Goal: Information Seeking & Learning: Check status

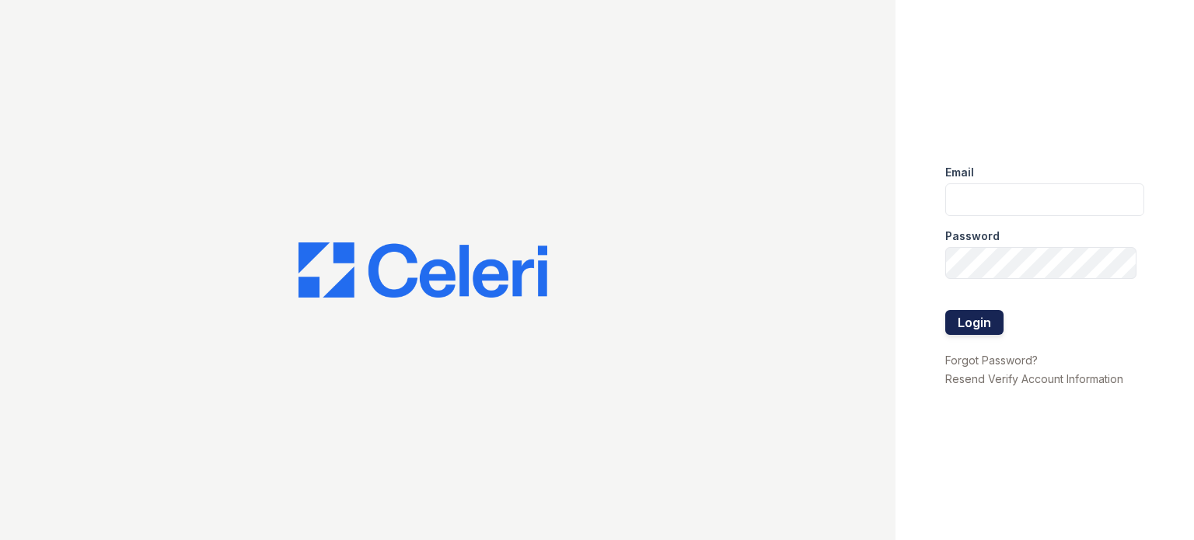
type input "[DOMAIN_NAME][EMAIL_ADDRESS][DOMAIN_NAME]"
click at [977, 326] on button "Login" at bounding box center [975, 322] width 58 height 25
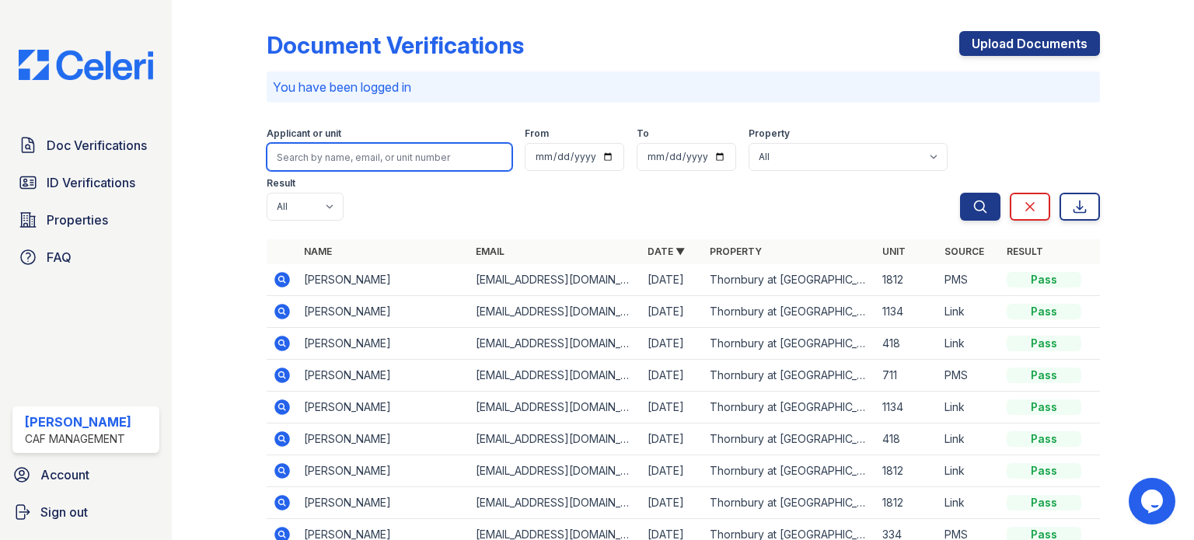
click at [310, 147] on input "search" at bounding box center [390, 157] width 246 height 28
type input "salem"
click at [960, 193] on button "Search" at bounding box center [980, 207] width 40 height 28
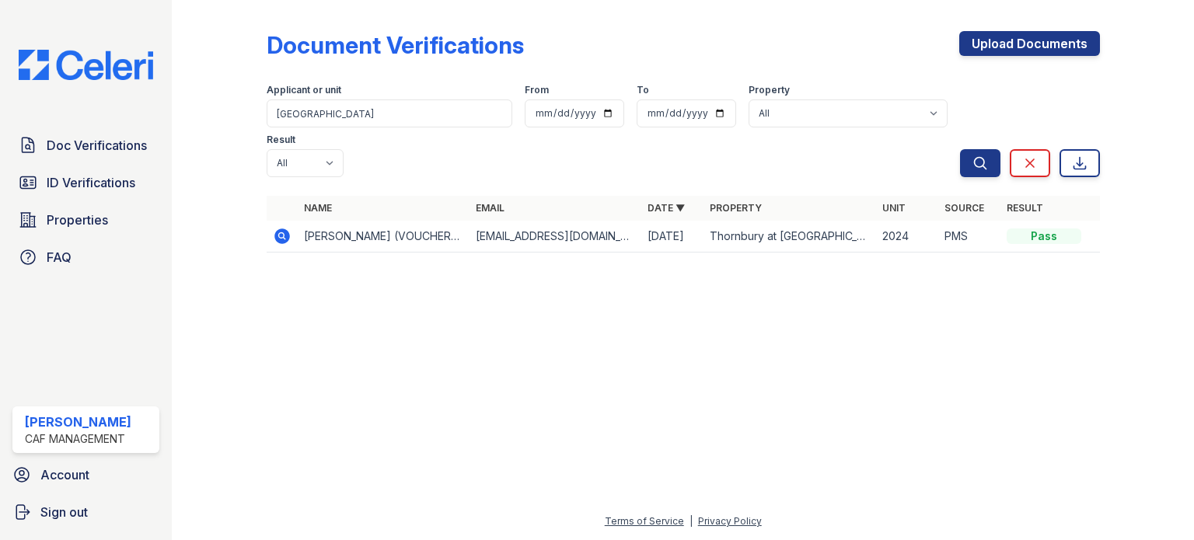
click at [283, 229] on icon at bounding box center [282, 237] width 16 height 16
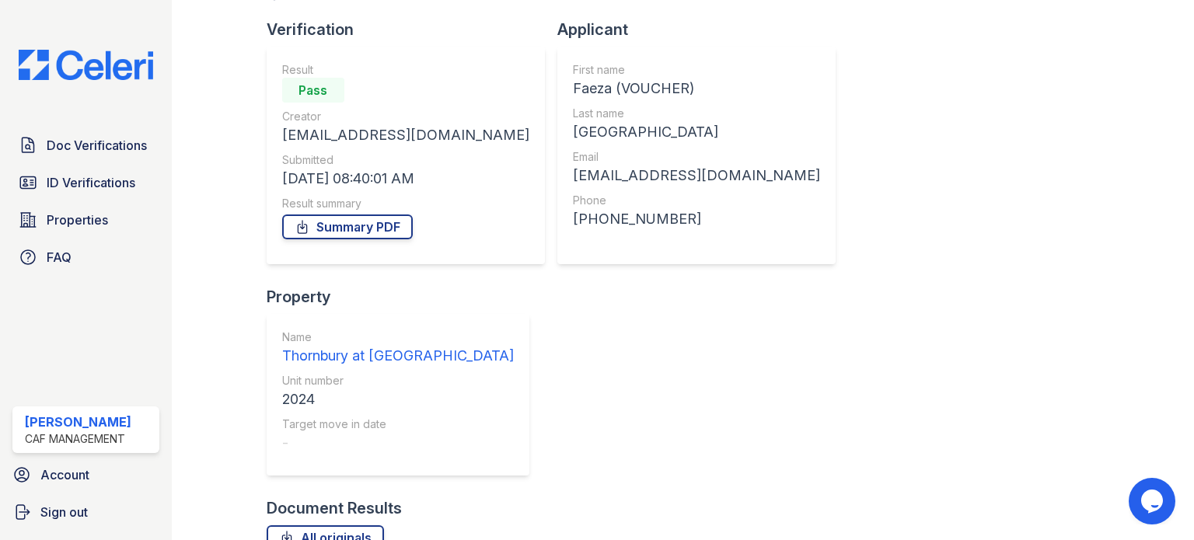
scroll to position [233, 0]
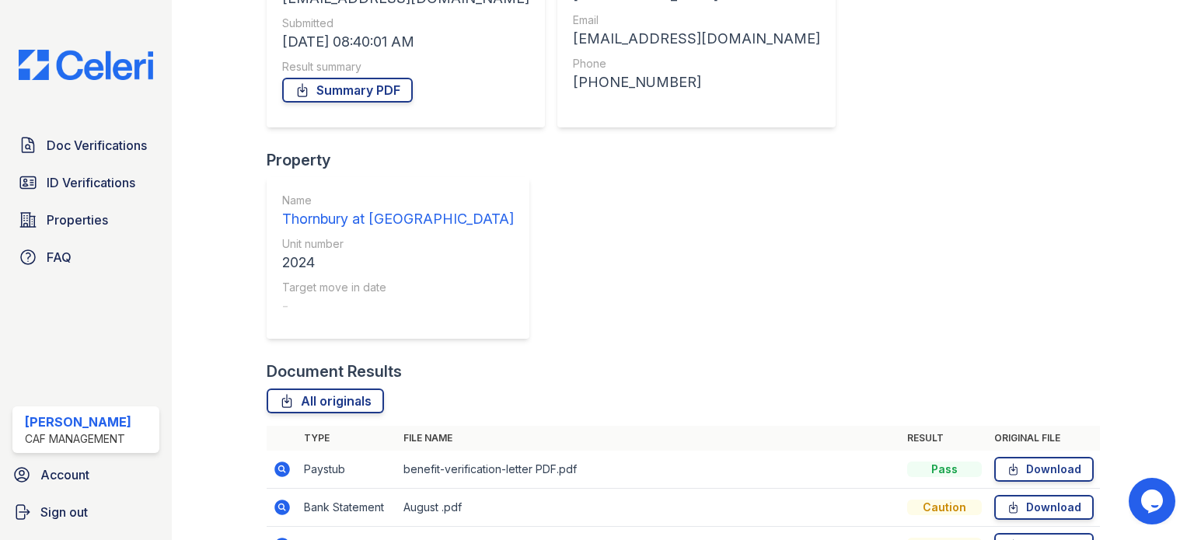
click at [281, 467] on icon at bounding box center [281, 469] width 4 height 4
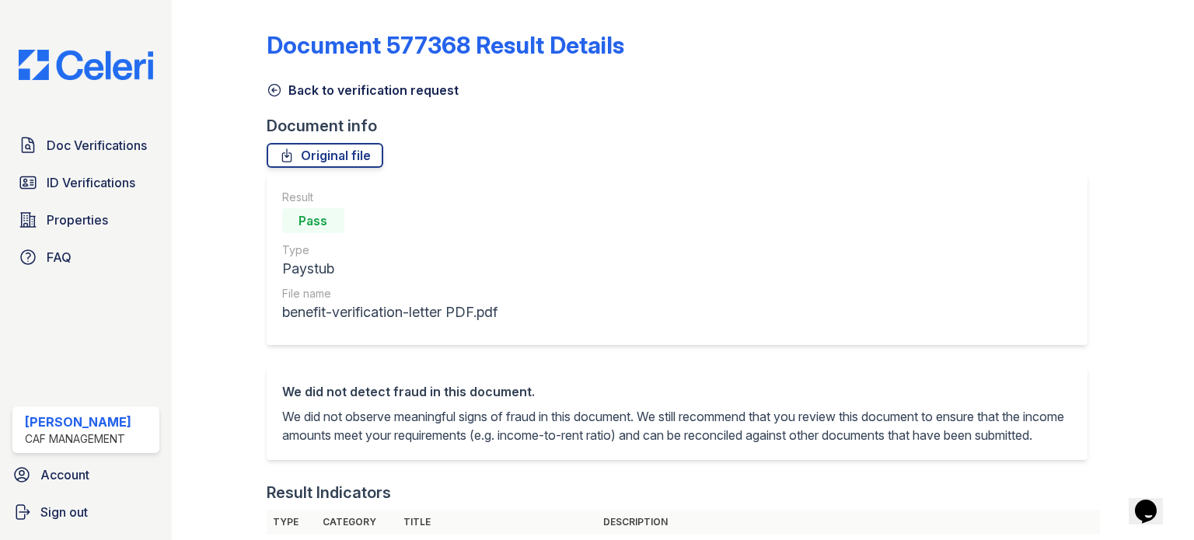
click at [277, 90] on icon at bounding box center [275, 90] width 16 height 16
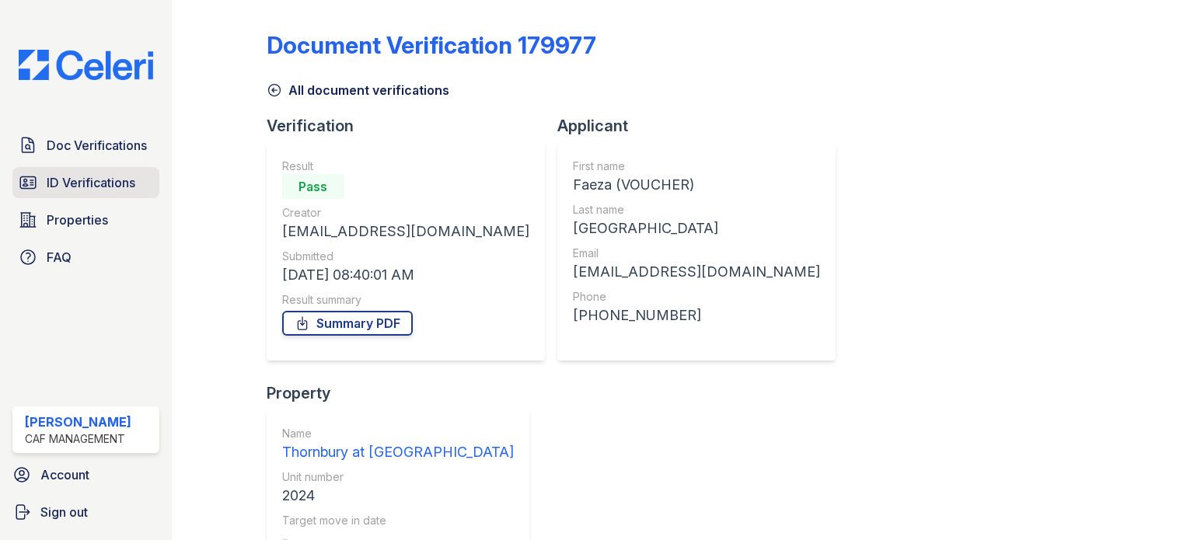
click at [105, 177] on span "ID Verifications" at bounding box center [91, 182] width 89 height 19
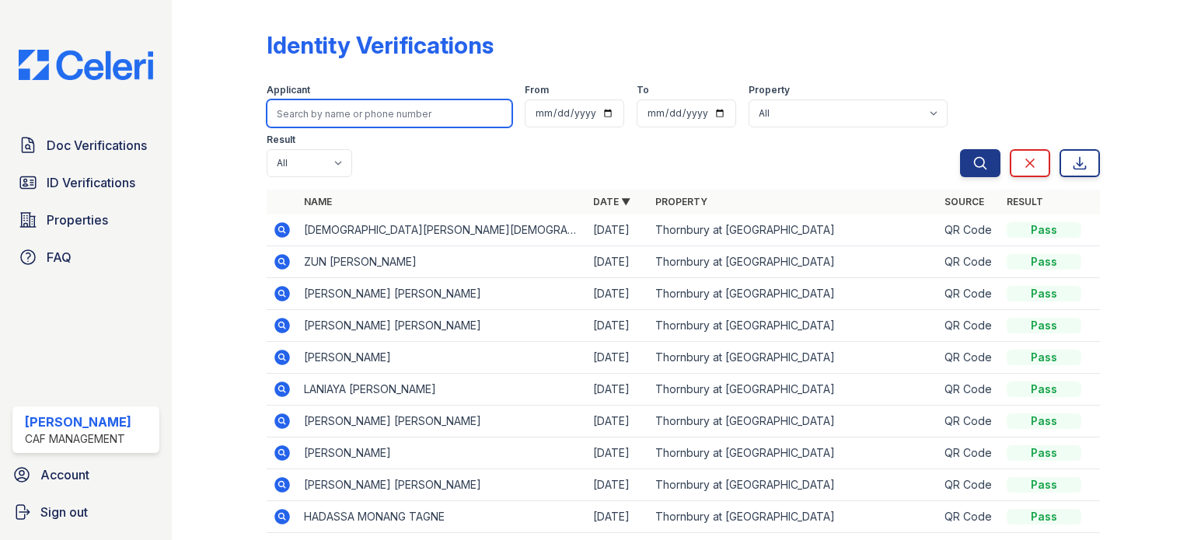
click at [305, 111] on input "search" at bounding box center [390, 114] width 246 height 28
type input "salem"
click at [960, 149] on button "Search" at bounding box center [980, 163] width 40 height 28
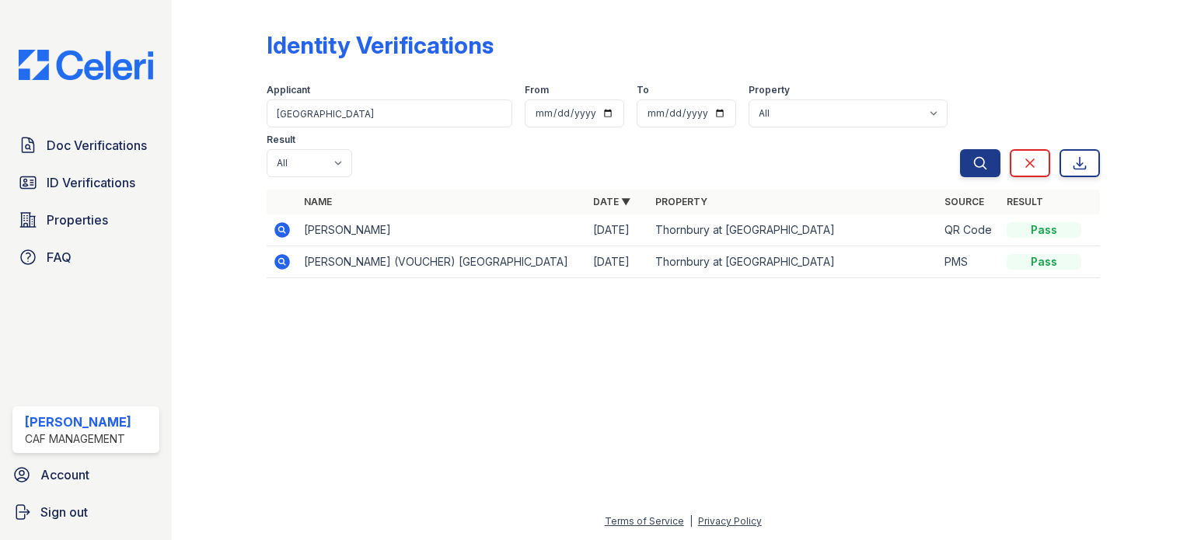
click at [280, 227] on icon at bounding box center [281, 229] width 4 height 4
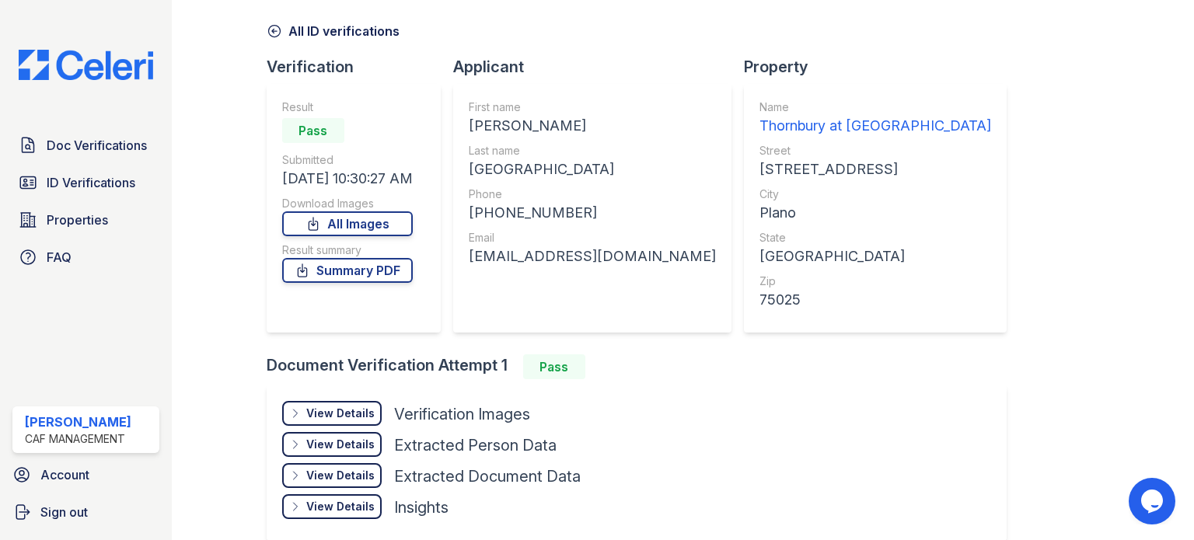
scroll to position [131, 0]
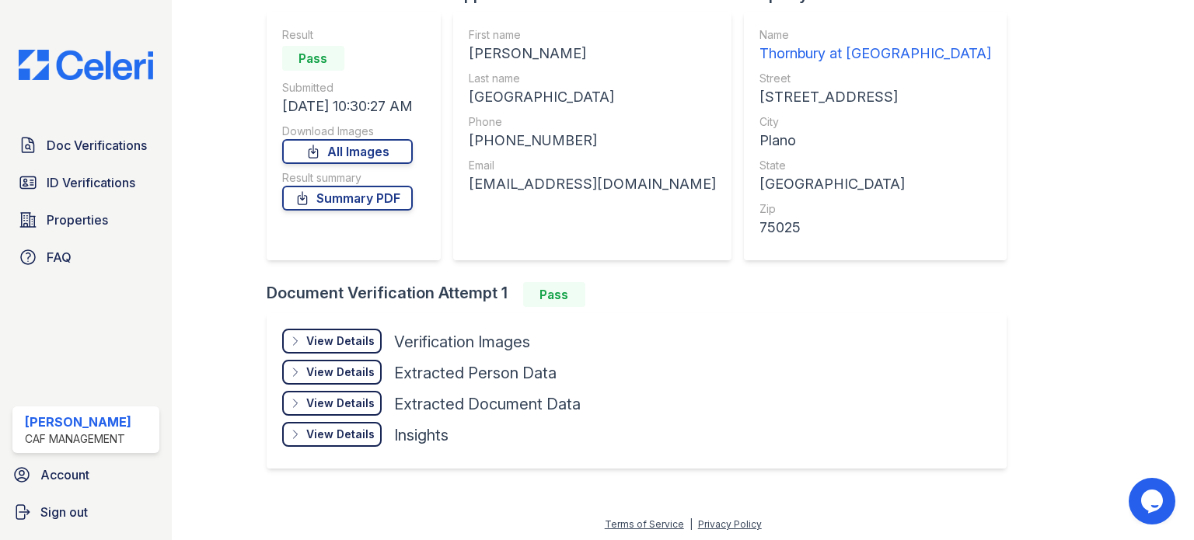
click at [300, 337] on icon at bounding box center [295, 341] width 12 height 12
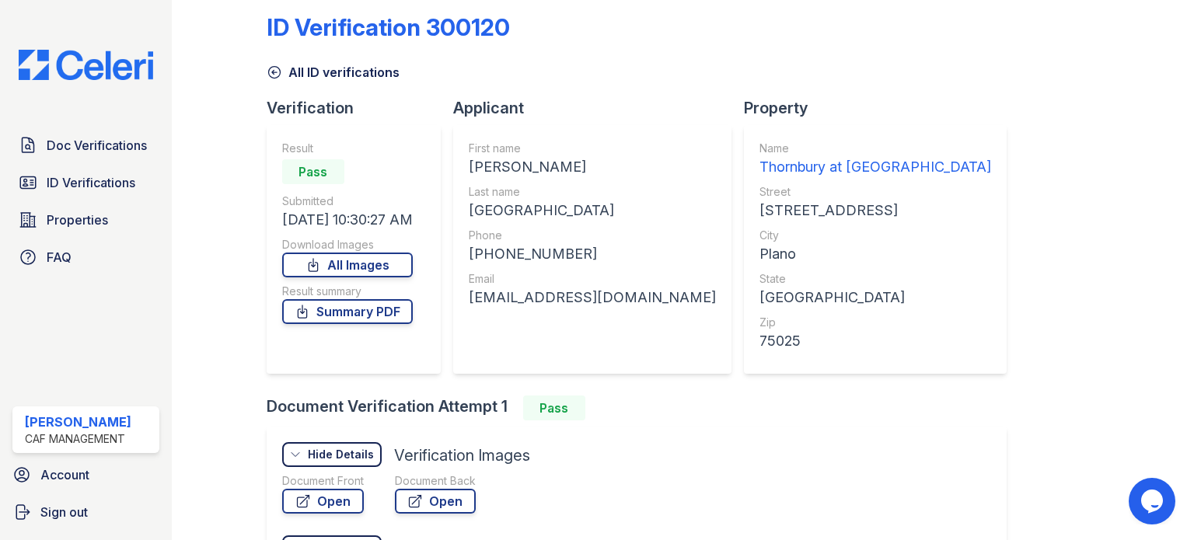
scroll to position [0, 0]
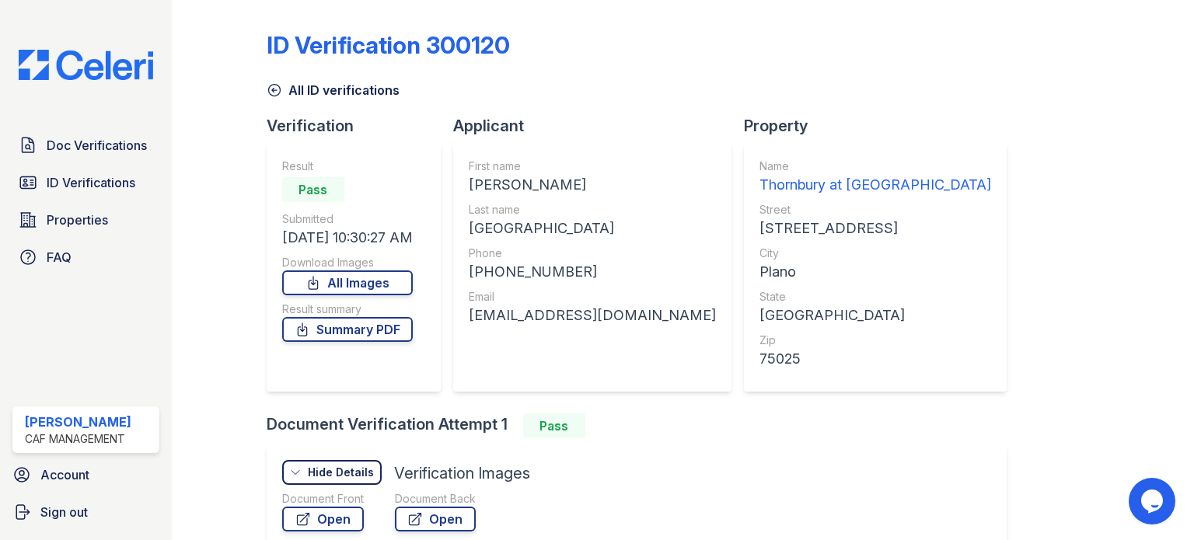
click at [277, 89] on icon at bounding box center [275, 90] width 16 height 16
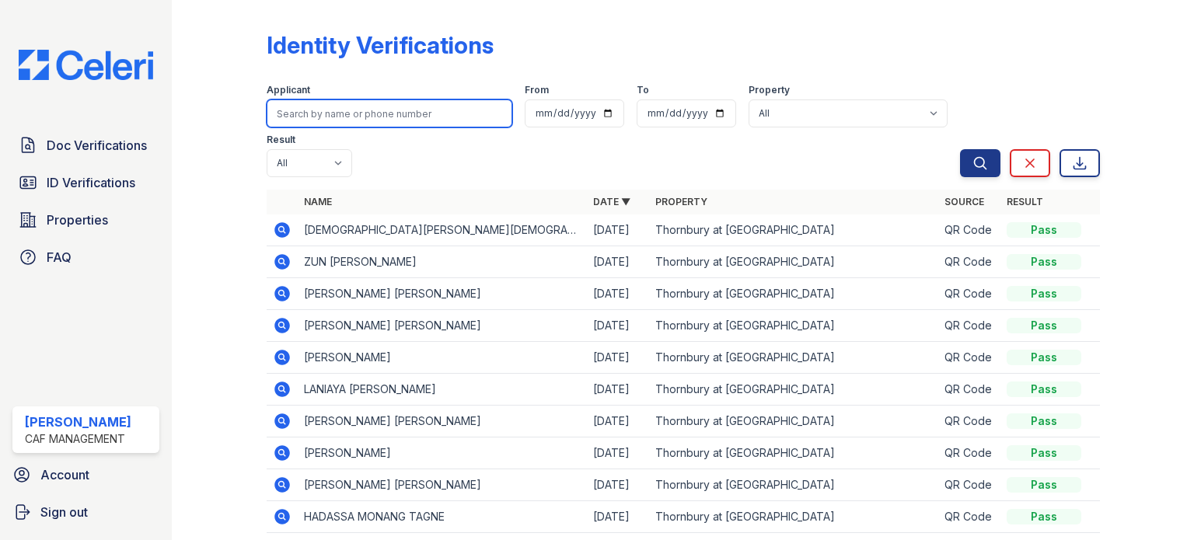
click at [347, 112] on input "search" at bounding box center [390, 114] width 246 height 28
type input "Salem"
click at [960, 149] on button "Search" at bounding box center [980, 163] width 40 height 28
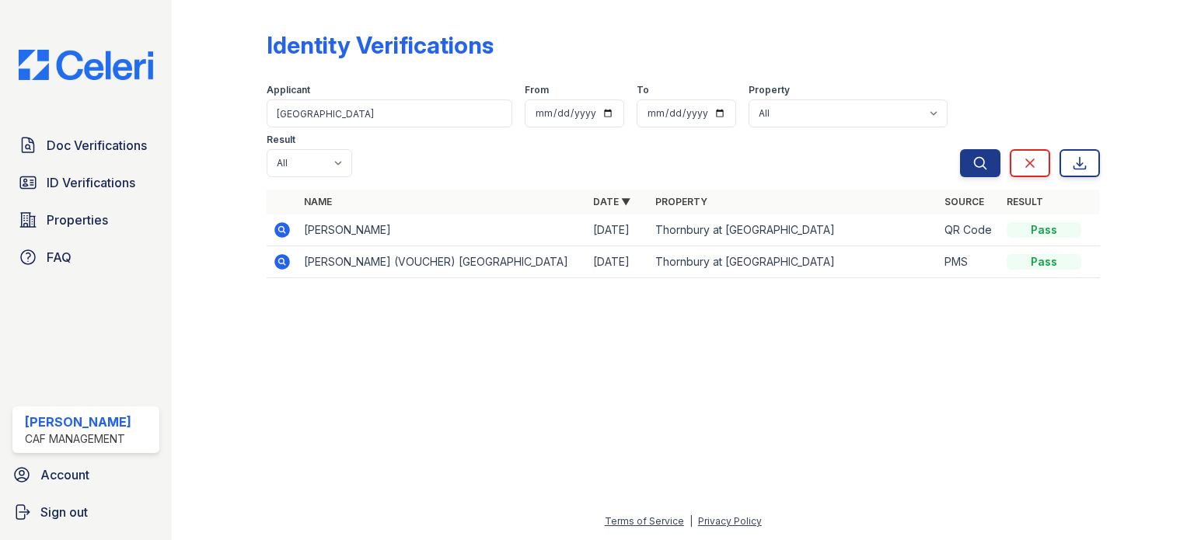
click at [283, 254] on icon at bounding box center [282, 262] width 16 height 16
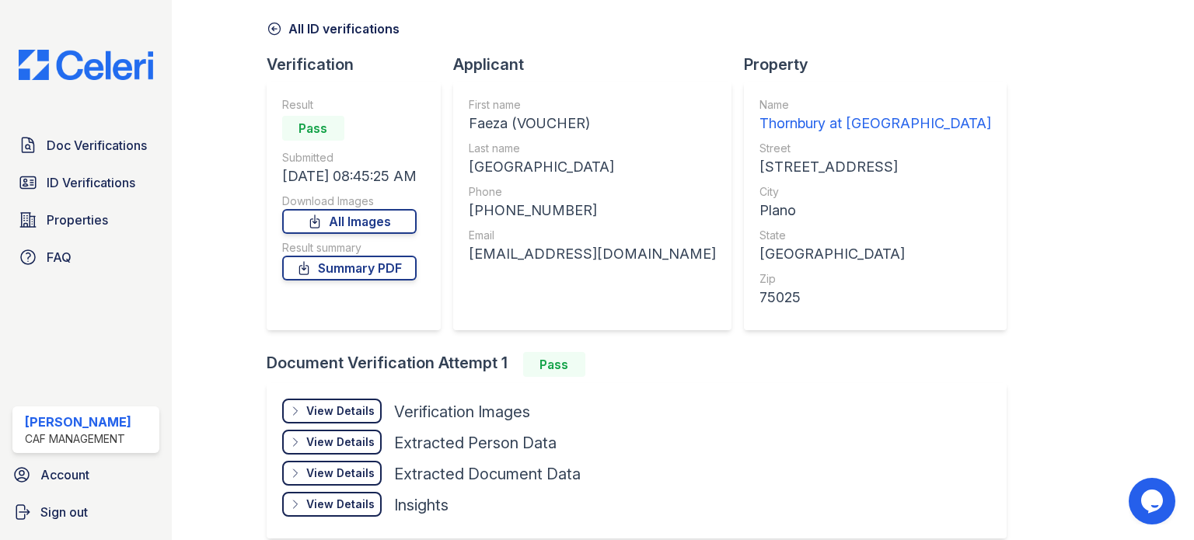
scroll to position [131, 0]
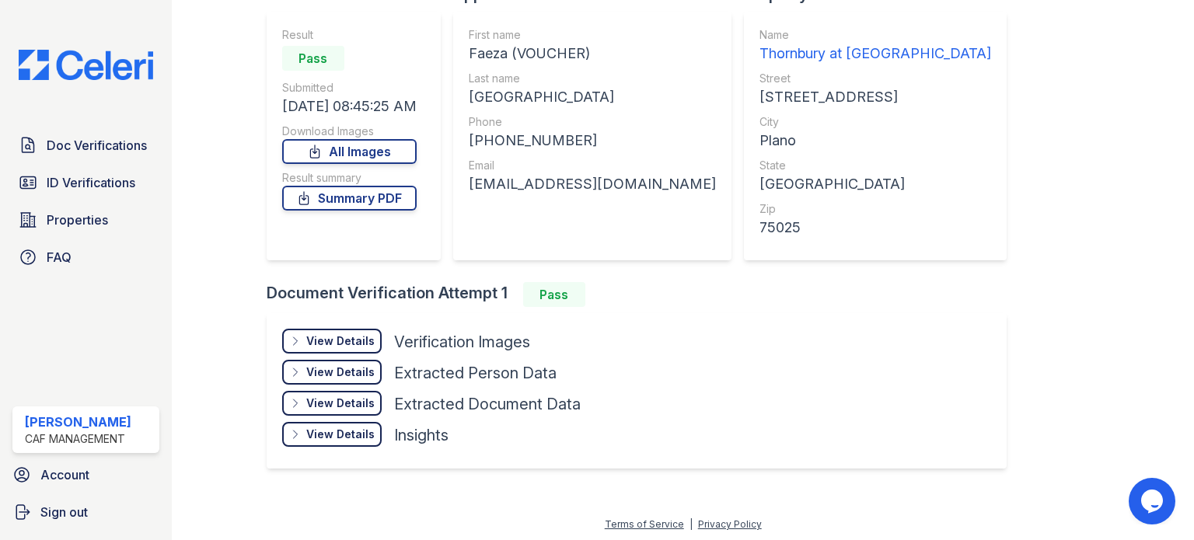
click at [303, 340] on div "View Details Details" at bounding box center [332, 341] width 100 height 25
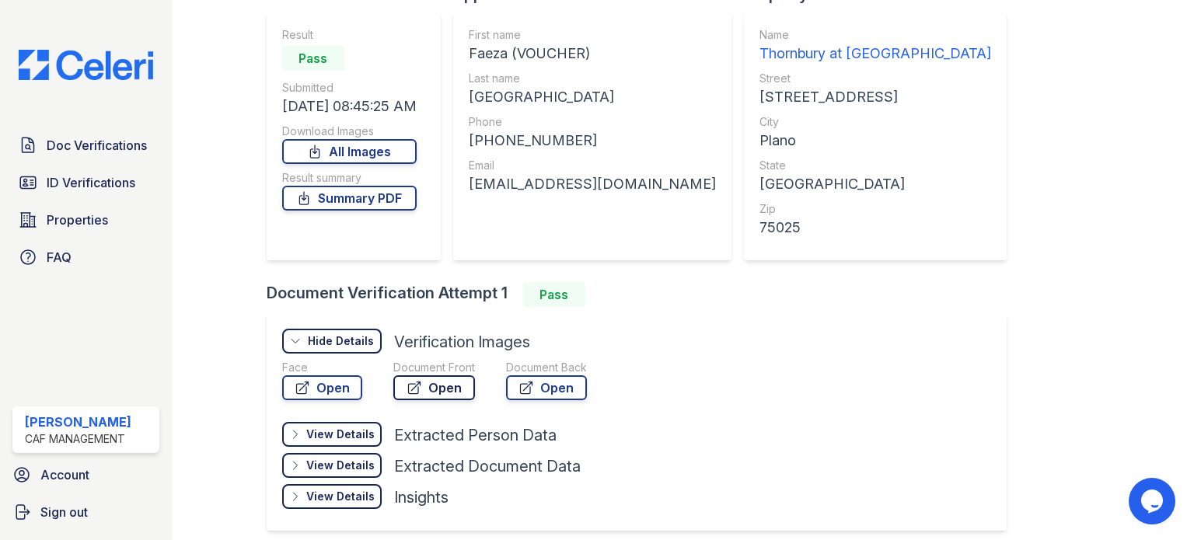
click at [426, 385] on link "Open" at bounding box center [434, 388] width 82 height 25
click at [295, 337] on icon at bounding box center [295, 341] width 12 height 12
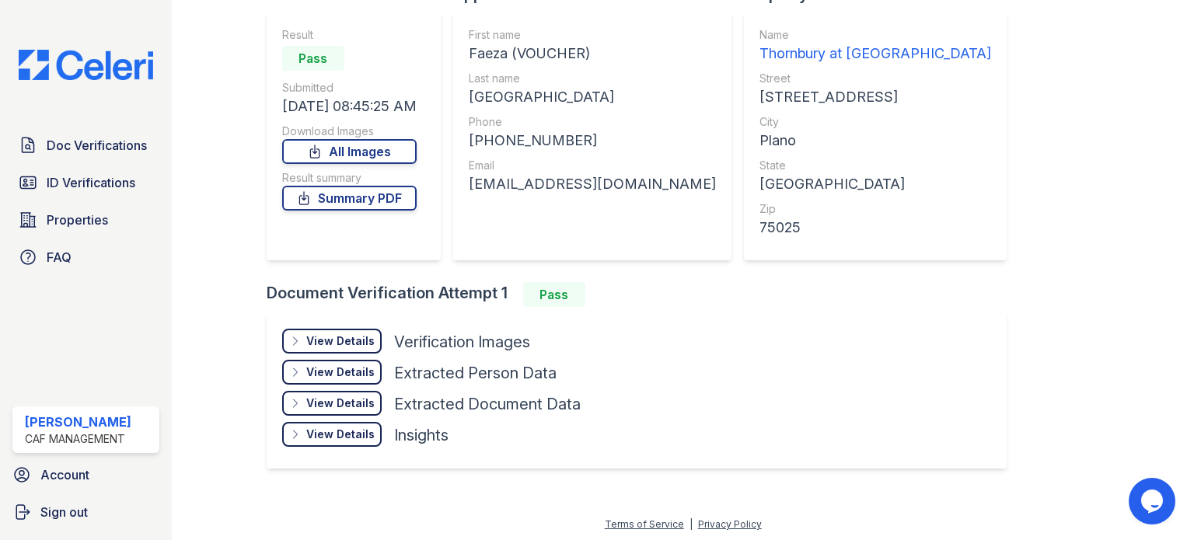
click at [289, 340] on icon at bounding box center [295, 341] width 12 height 12
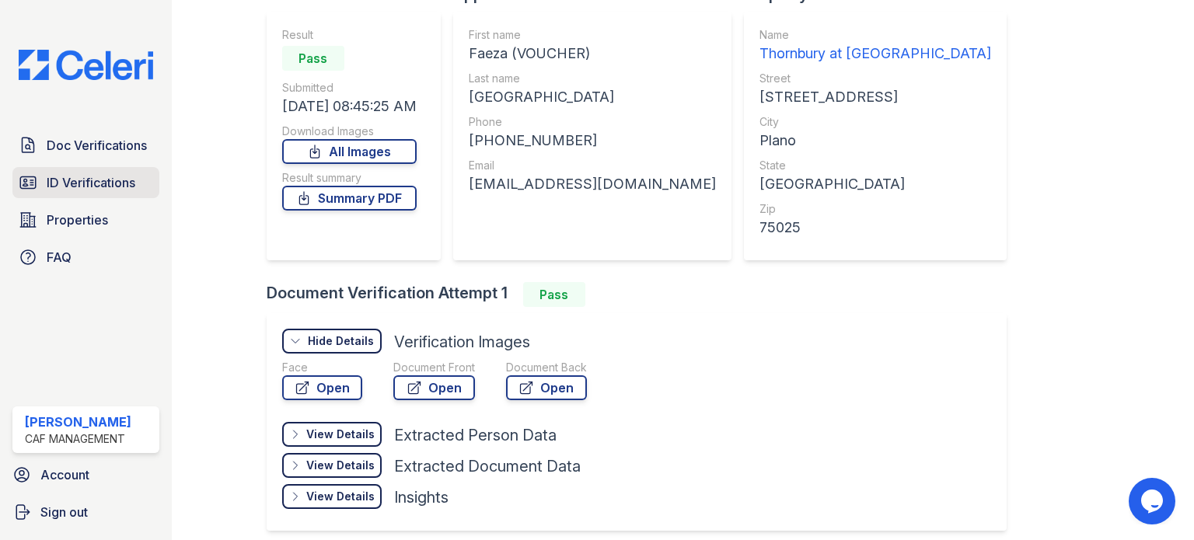
click at [110, 176] on span "ID Verifications" at bounding box center [91, 182] width 89 height 19
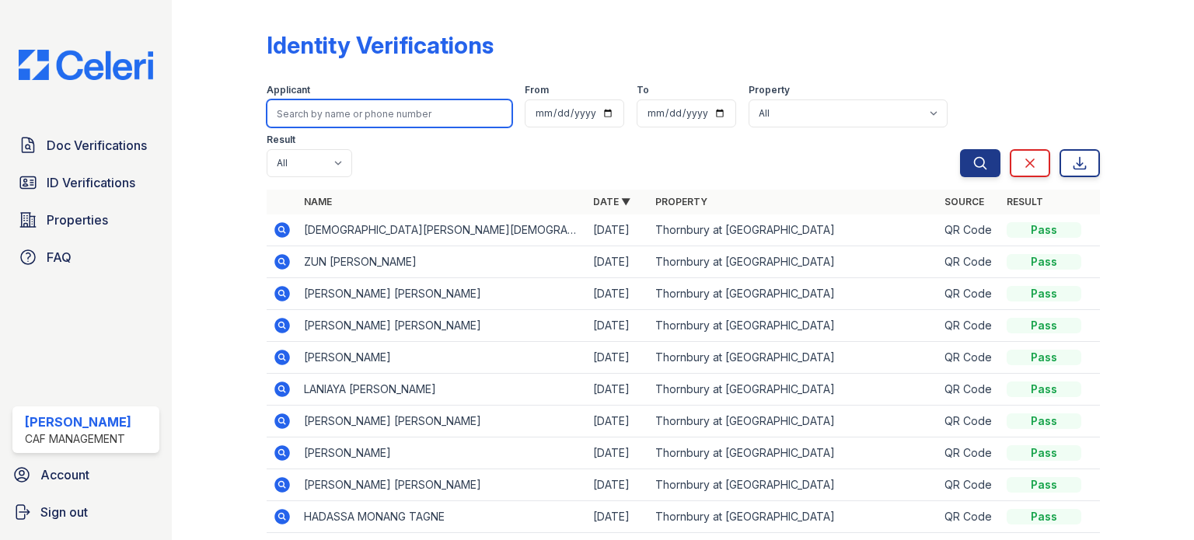
click at [341, 117] on input "search" at bounding box center [390, 114] width 246 height 28
type input "wafa"
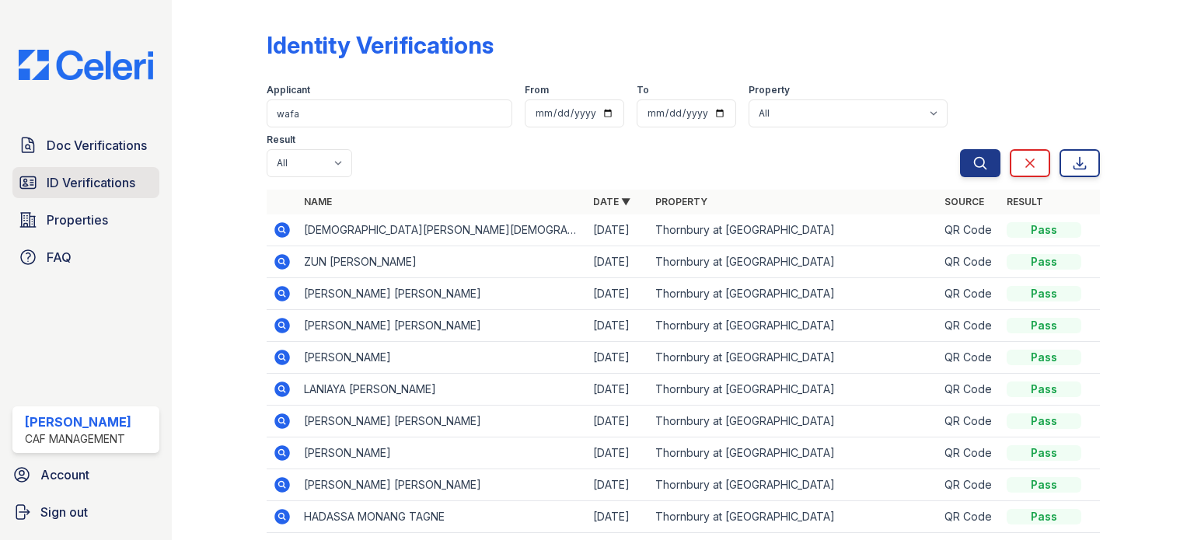
click at [93, 173] on span "ID Verifications" at bounding box center [91, 182] width 89 height 19
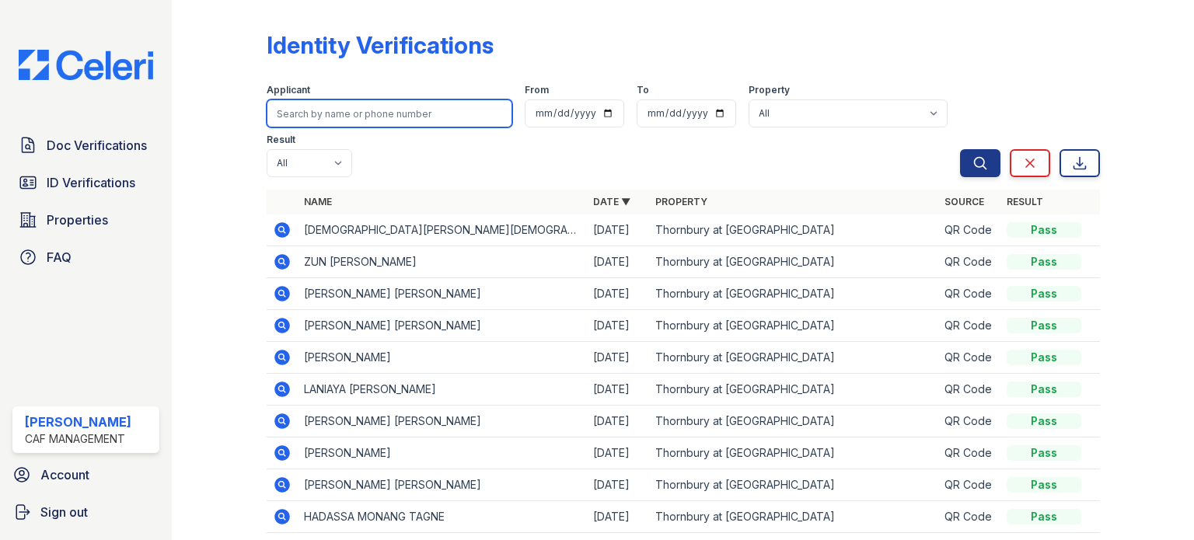
click at [301, 114] on input "search" at bounding box center [390, 114] width 246 height 28
type input "wafa"
click at [960, 149] on button "Search" at bounding box center [980, 163] width 40 height 28
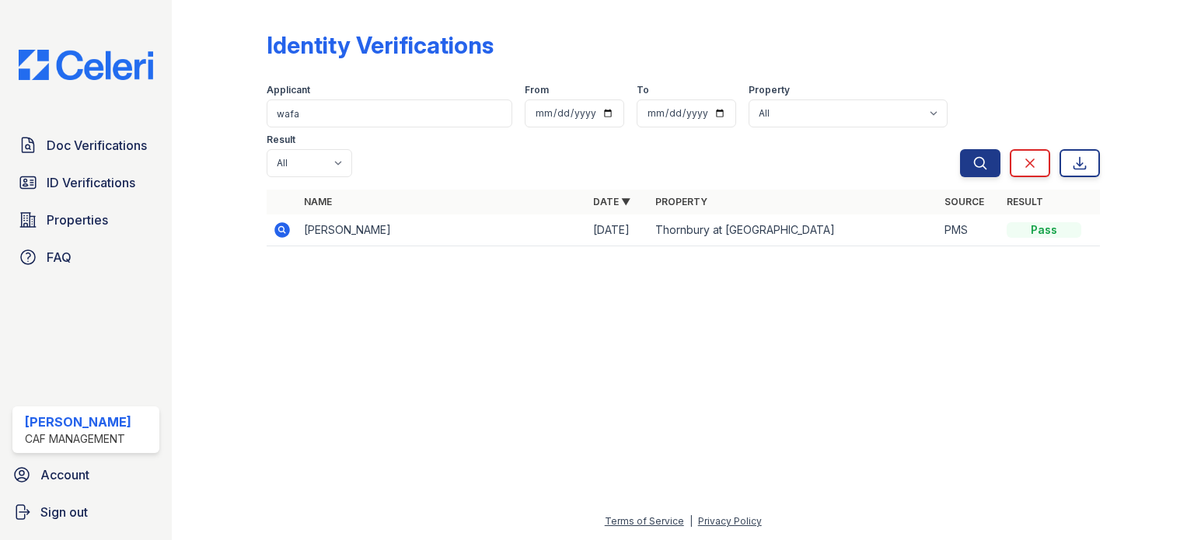
click at [285, 222] on icon at bounding box center [282, 230] width 16 height 16
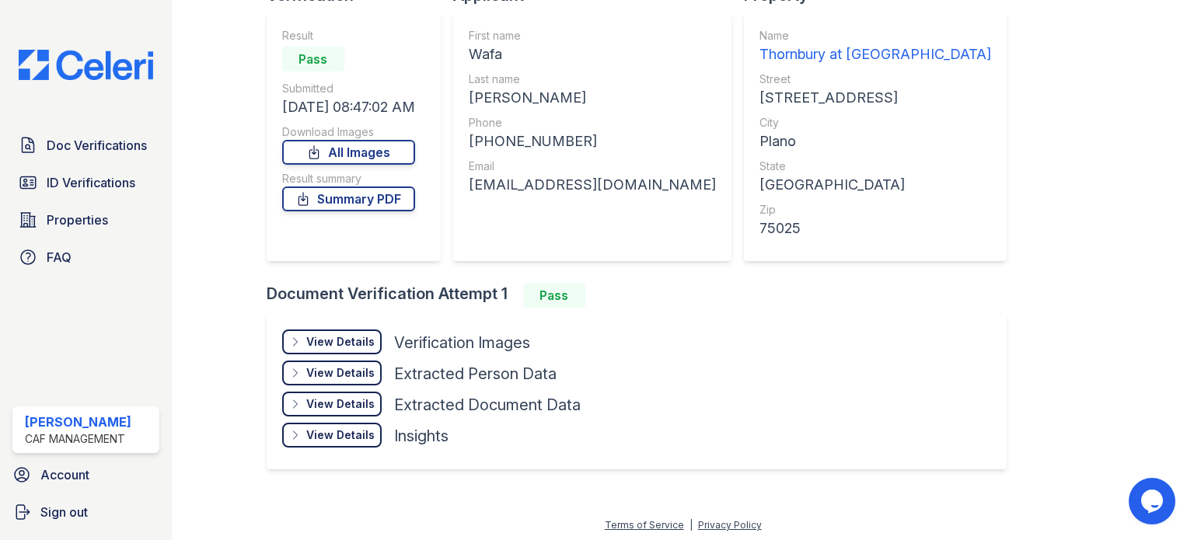
scroll to position [131, 0]
click at [302, 340] on div "View Details Details" at bounding box center [332, 341] width 100 height 25
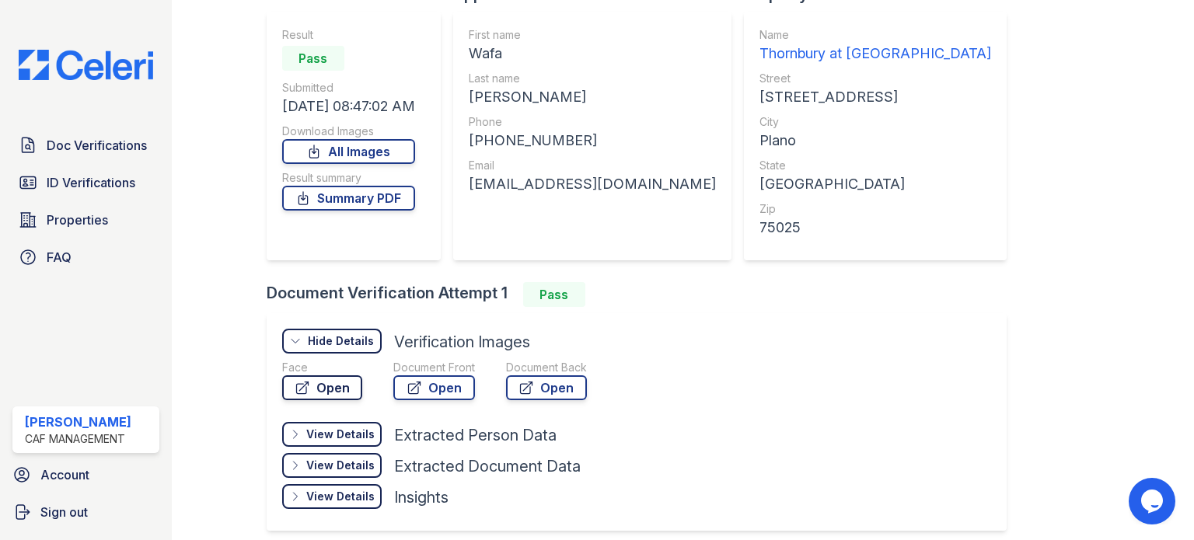
click at [355, 385] on link "Open" at bounding box center [322, 388] width 80 height 25
click at [320, 195] on link "Summary PDF" at bounding box center [348, 198] width 133 height 25
